Goal: Use online tool/utility: Utilize a website feature to perform a specific function

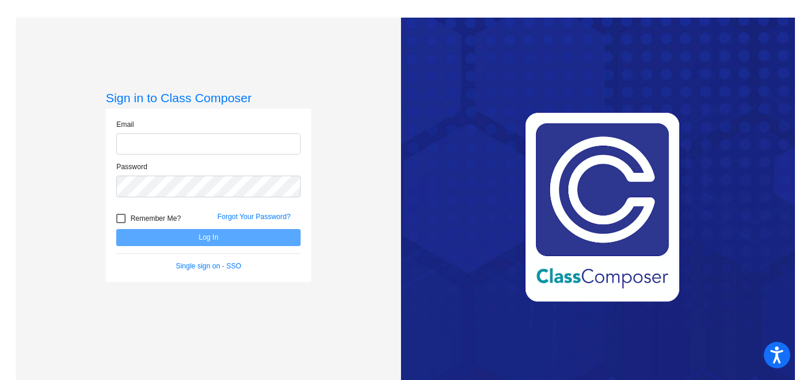
type input "[EMAIL_ADDRESS][PERSON_NAME][DOMAIN_NAME]"
click at [150, 230] on button "Log In" at bounding box center [208, 237] width 184 height 17
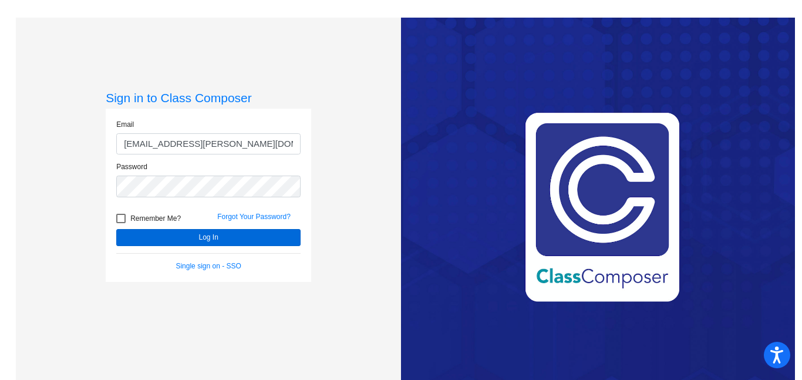
click at [151, 241] on mat-sidenav-content "Sign in to Class Composer Email [EMAIL_ADDRESS][PERSON_NAME][DOMAIN_NAME] Passw…" at bounding box center [401, 190] width 802 height 380
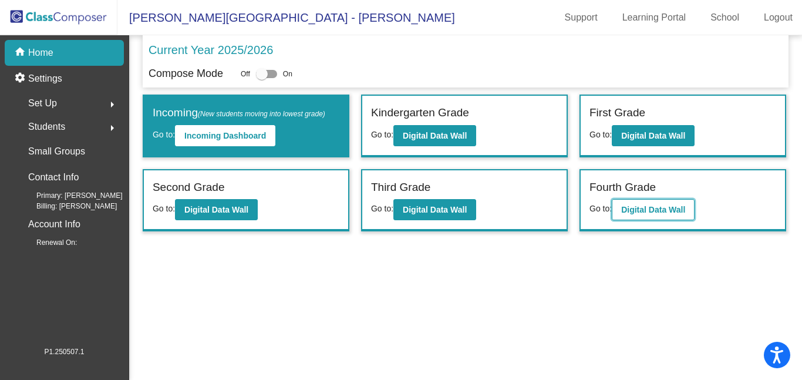
click at [665, 209] on b "Digital Data Wall" at bounding box center [653, 209] width 64 height 9
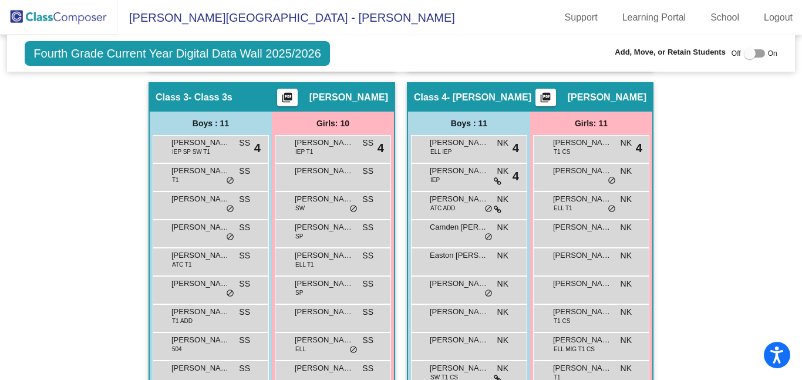
scroll to position [631, 0]
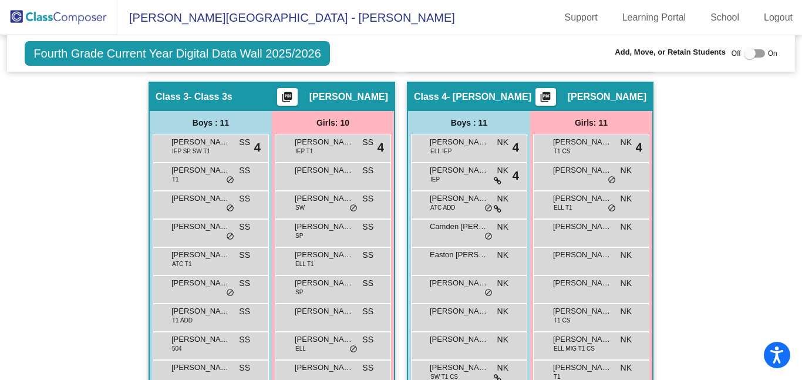
click at [749, 52] on div at bounding box center [750, 54] width 12 height 12
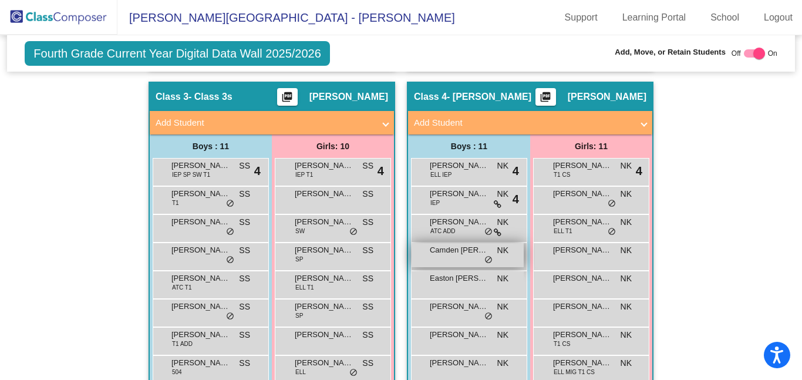
click at [460, 243] on div "Camden [PERSON_NAME] lock do_not_disturb_alt" at bounding box center [468, 255] width 112 height 24
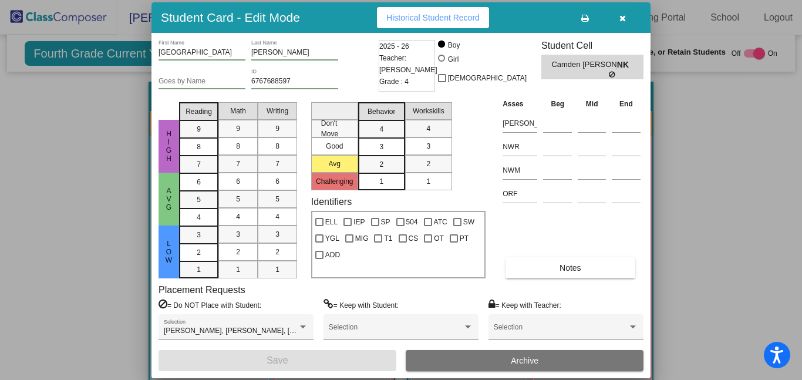
click at [623, 18] on icon "button" at bounding box center [622, 18] width 6 height 8
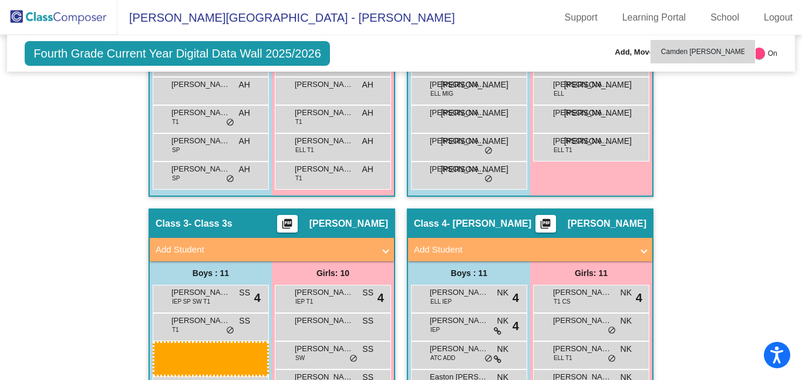
scroll to position [520, 0]
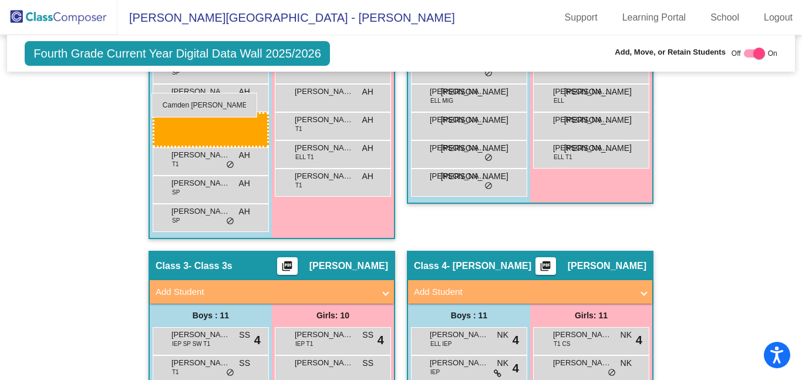
drag, startPoint x: 456, startPoint y: 231, endPoint x: 151, endPoint y: 93, distance: 334.2
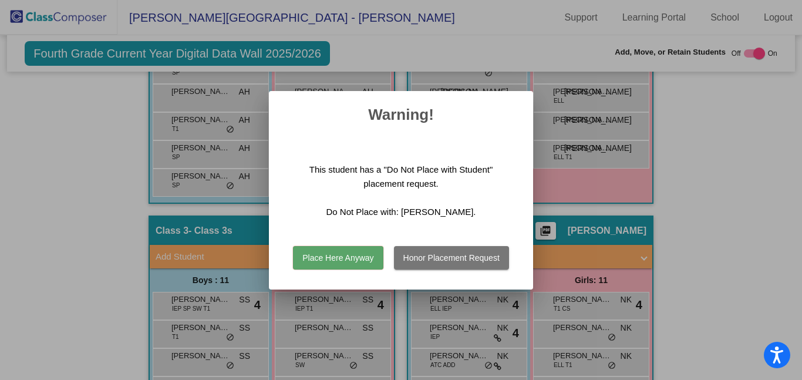
click at [319, 255] on button "Place Here Anyway" at bounding box center [338, 257] width 90 height 23
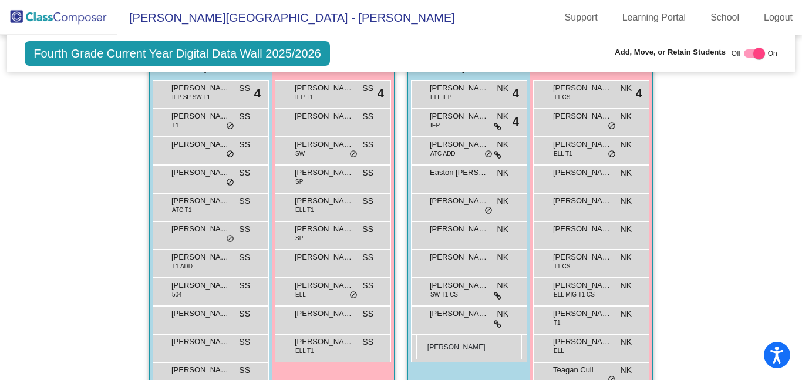
scroll to position [732, 0]
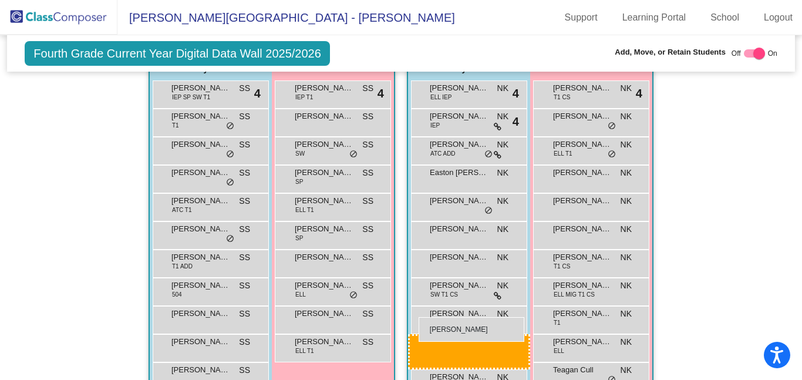
drag, startPoint x: 181, startPoint y: 159, endPoint x: 419, endPoint y: 317, distance: 285.0
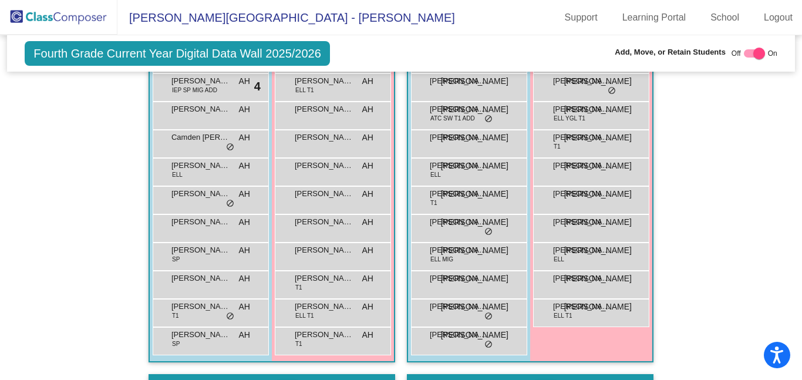
scroll to position [363, 0]
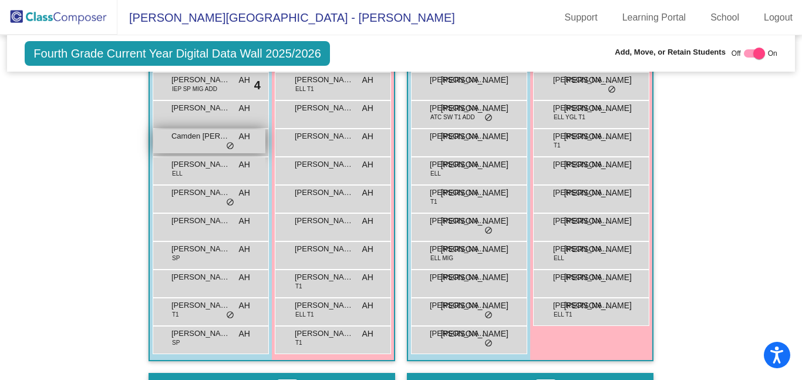
click at [200, 129] on div "Camden [PERSON_NAME] lock do_not_disturb_alt" at bounding box center [209, 141] width 112 height 24
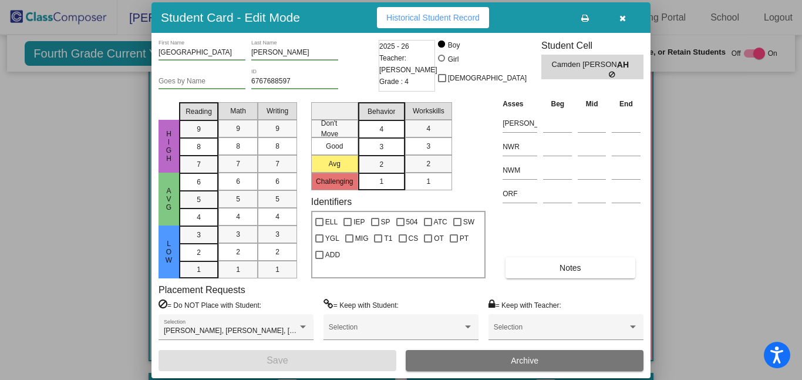
click at [387, 127] on div "4" at bounding box center [381, 129] width 23 height 18
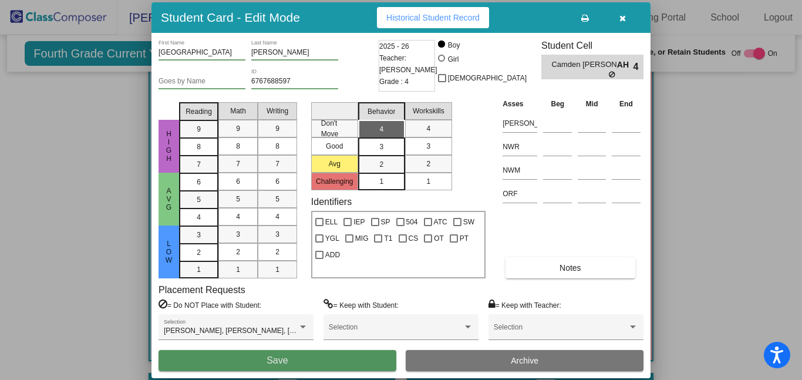
click at [315, 363] on button "Save" at bounding box center [278, 360] width 238 height 21
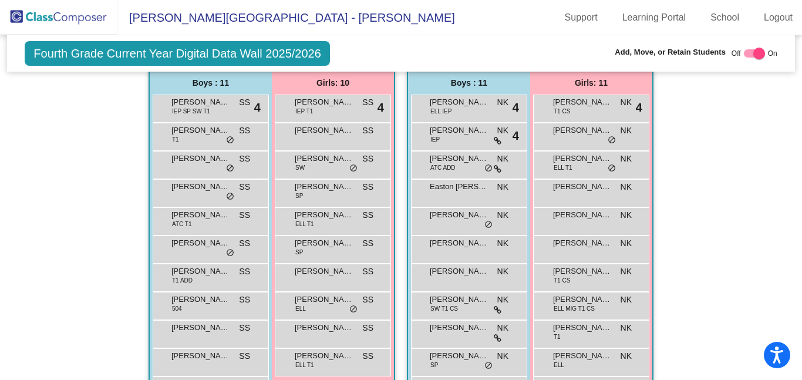
scroll to position [732, 0]
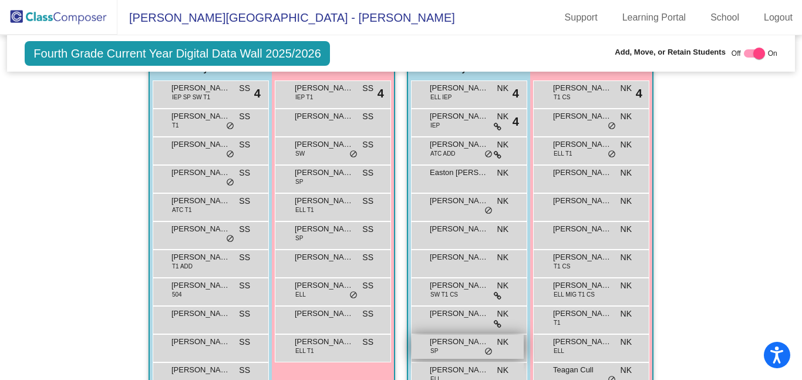
click at [467, 335] on div "[PERSON_NAME] SP NK lock do_not_disturb_alt" at bounding box center [468, 347] width 112 height 24
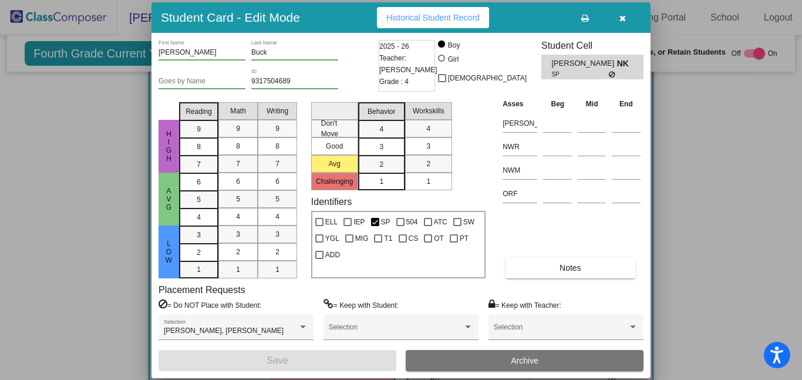
click at [622, 22] on button "button" at bounding box center [623, 17] width 38 height 21
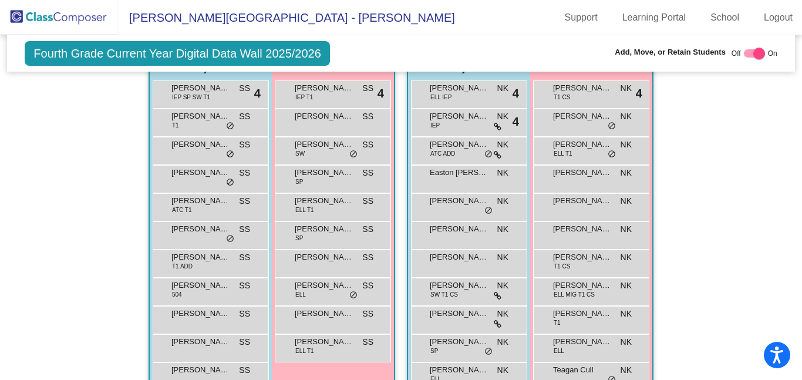
click at [753, 49] on div at bounding box center [759, 54] width 12 height 12
checkbox input "false"
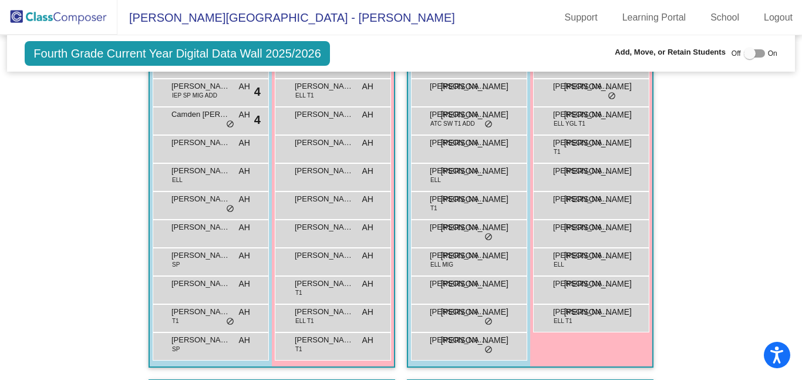
scroll to position [333, 0]
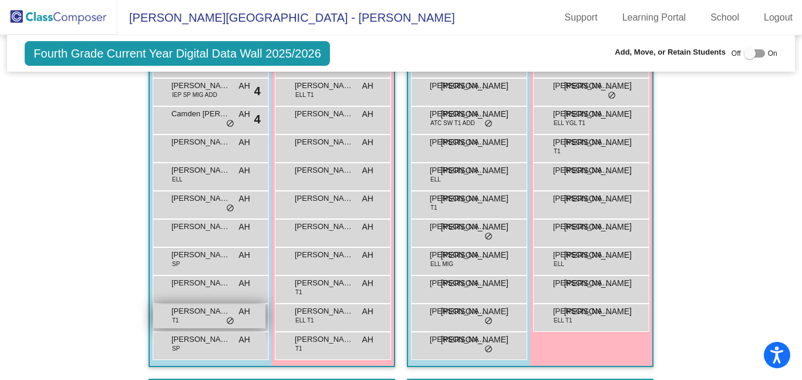
click at [189, 305] on span "[PERSON_NAME]" at bounding box center [200, 311] width 59 height 12
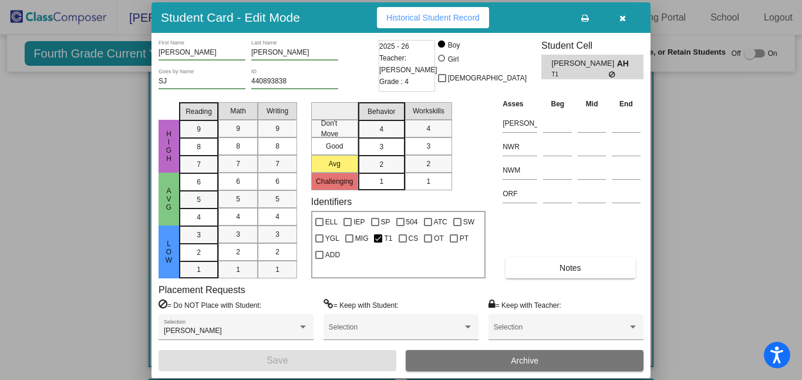
click at [755, 122] on div at bounding box center [401, 190] width 802 height 380
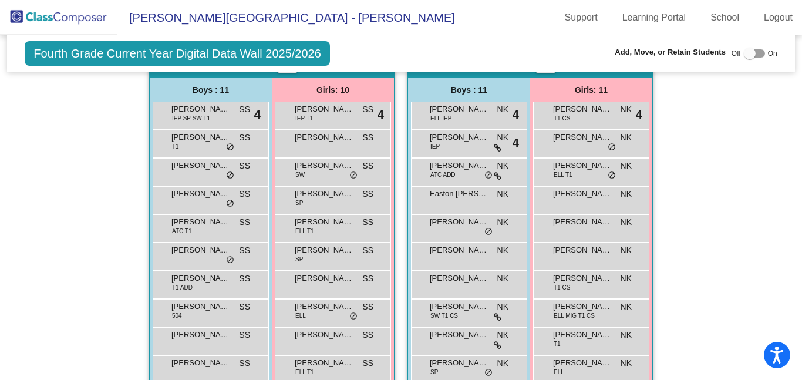
scroll to position [685, 0]
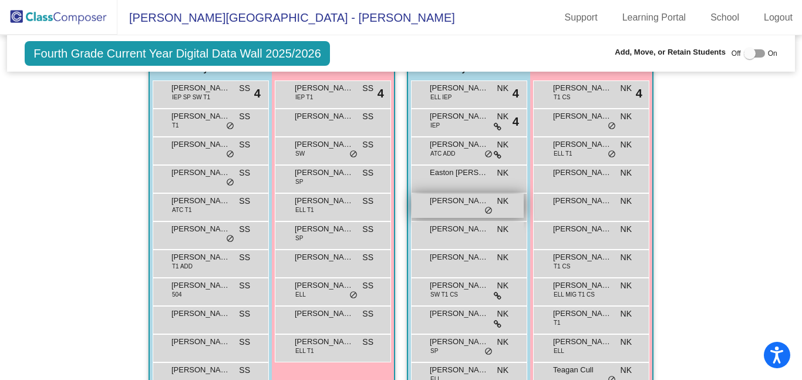
click at [480, 195] on span "[PERSON_NAME]" at bounding box center [459, 201] width 59 height 12
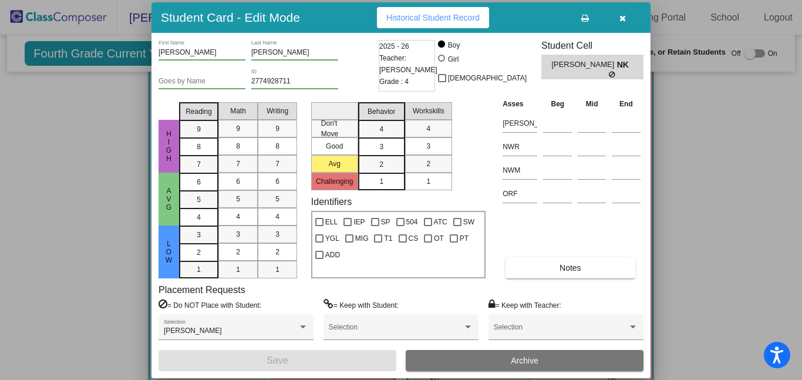
click at [754, 208] on div at bounding box center [401, 190] width 802 height 380
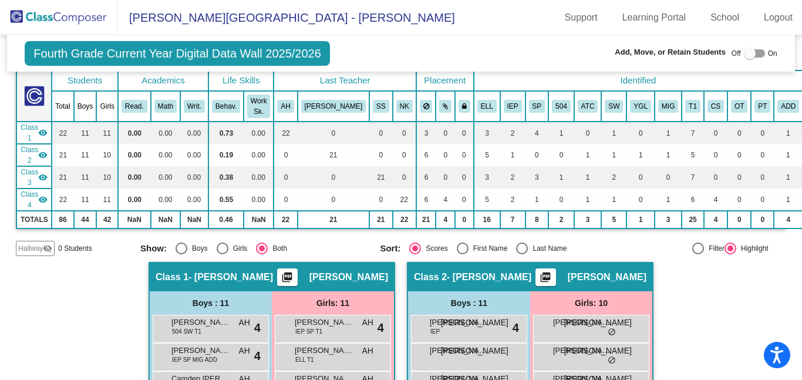
scroll to position [0, 0]
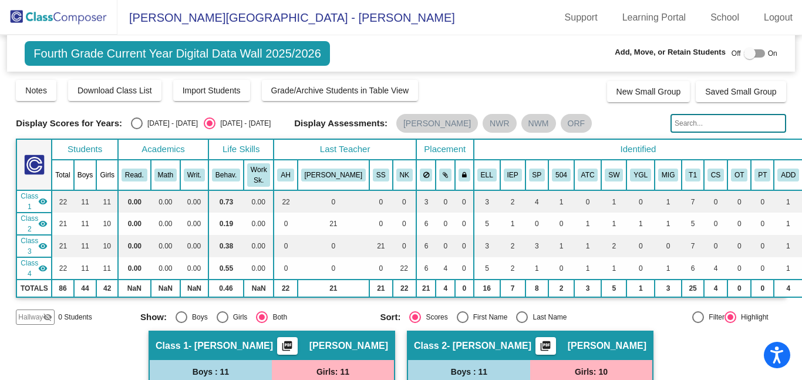
click at [43, 11] on img at bounding box center [58, 17] width 117 height 35
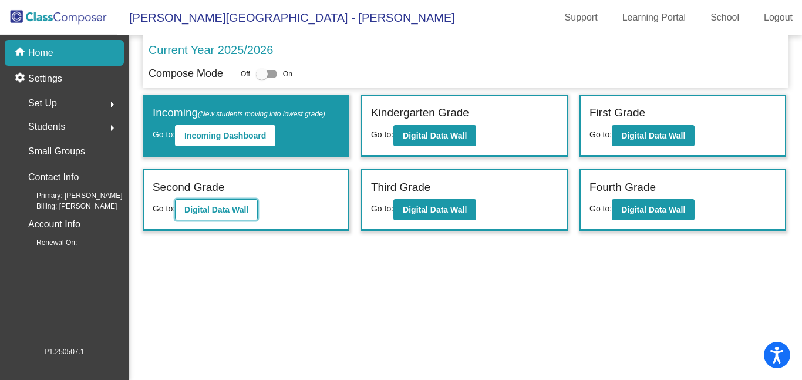
click at [240, 213] on b "Digital Data Wall" at bounding box center [216, 209] width 64 height 9
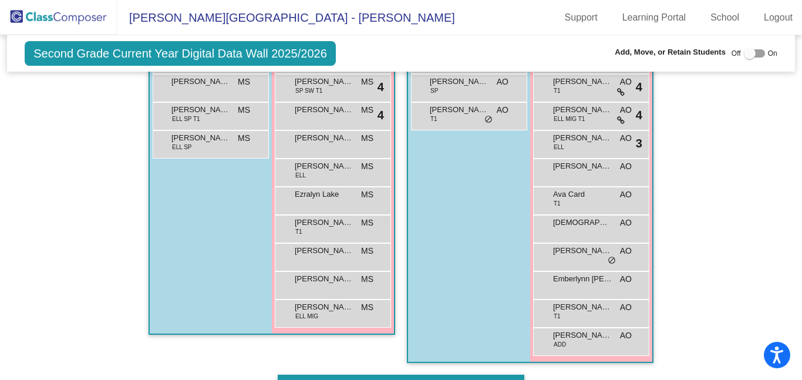
scroll to position [405, 0]
